Goal: Navigation & Orientation: Find specific page/section

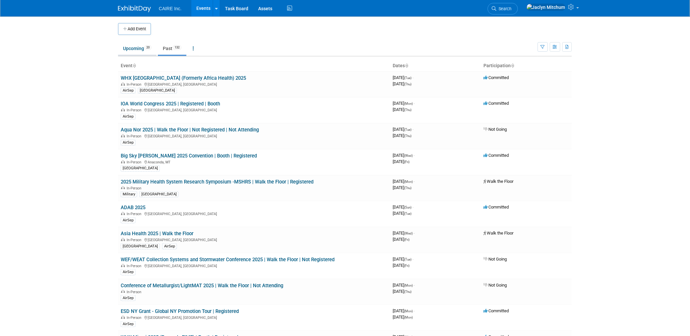
click at [140, 51] on link "Upcoming 20" at bounding box center [137, 48] width 38 height 13
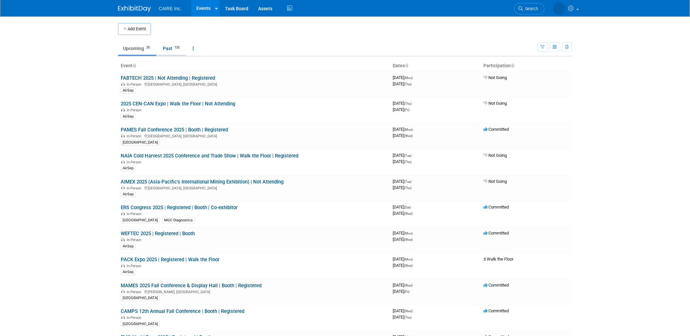
click at [171, 49] on link "Past 132" at bounding box center [172, 48] width 29 height 13
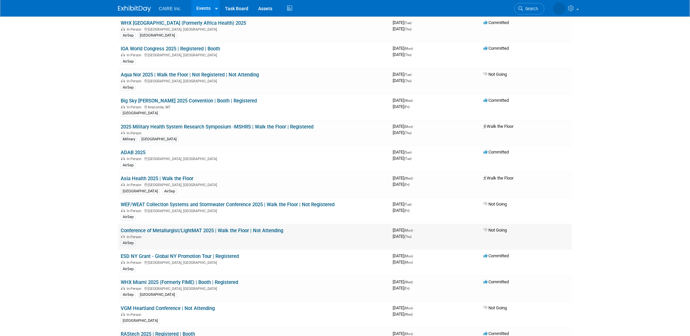
scroll to position [88, 0]
